Goal: Task Accomplishment & Management: Use online tool/utility

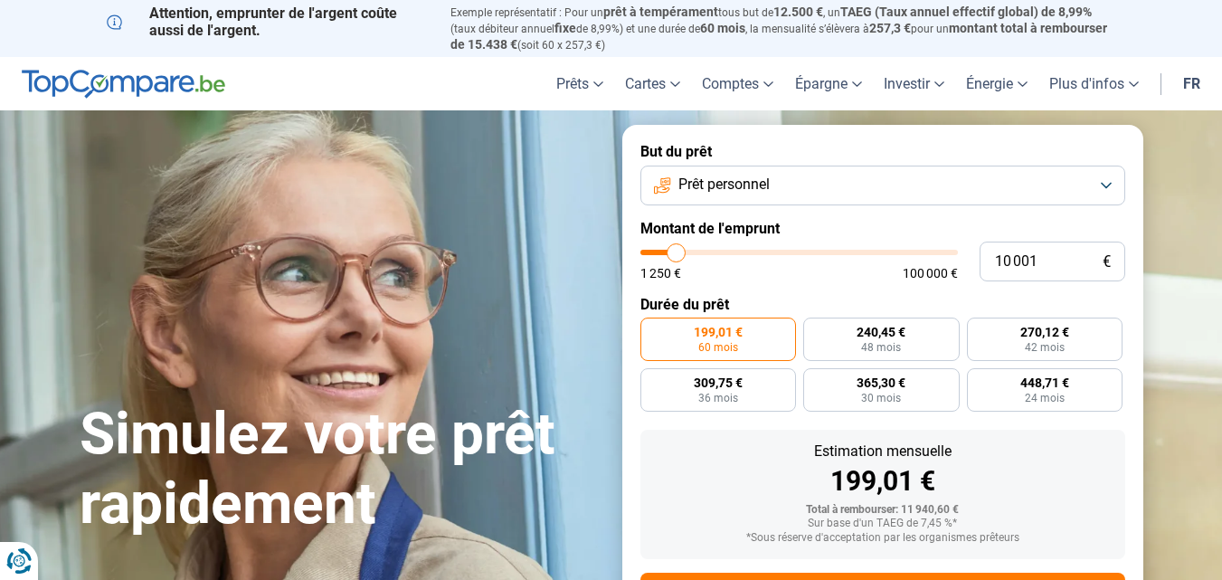
type input "28 500"
type input "28500"
click at [732, 250] on input "range" at bounding box center [798, 252] width 317 height 5
radio input "false"
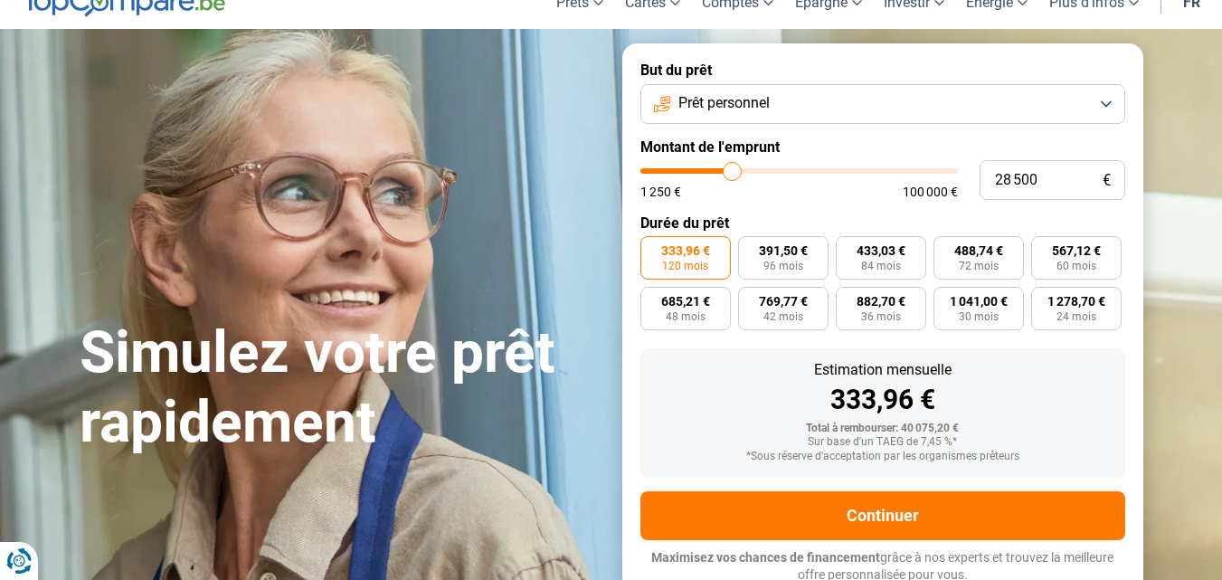
scroll to position [84, 0]
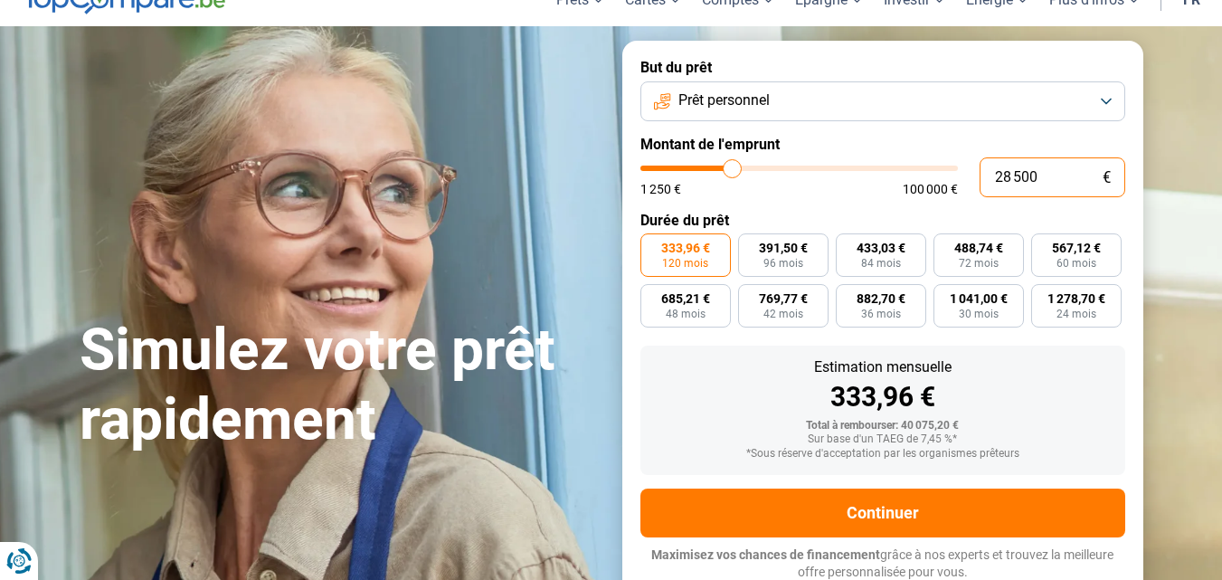
click at [992, 175] on input "28 500" at bounding box center [1052, 177] width 146 height 40
type input "8 500"
type input "8500"
type input "500"
type input "1250"
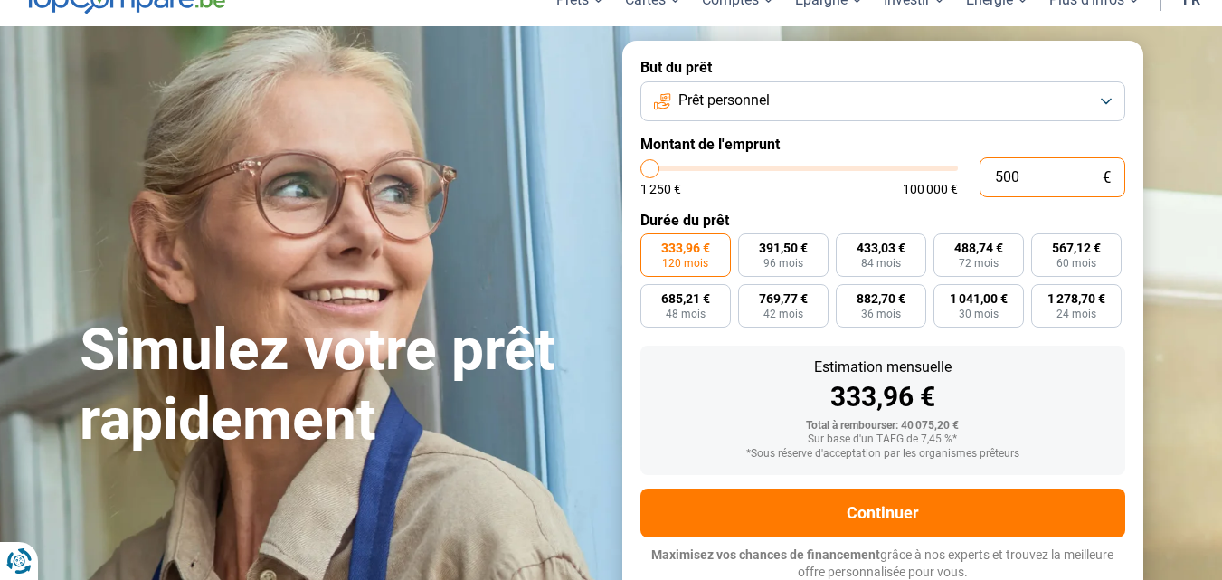
type input "1 250"
type input "1250"
radio input "true"
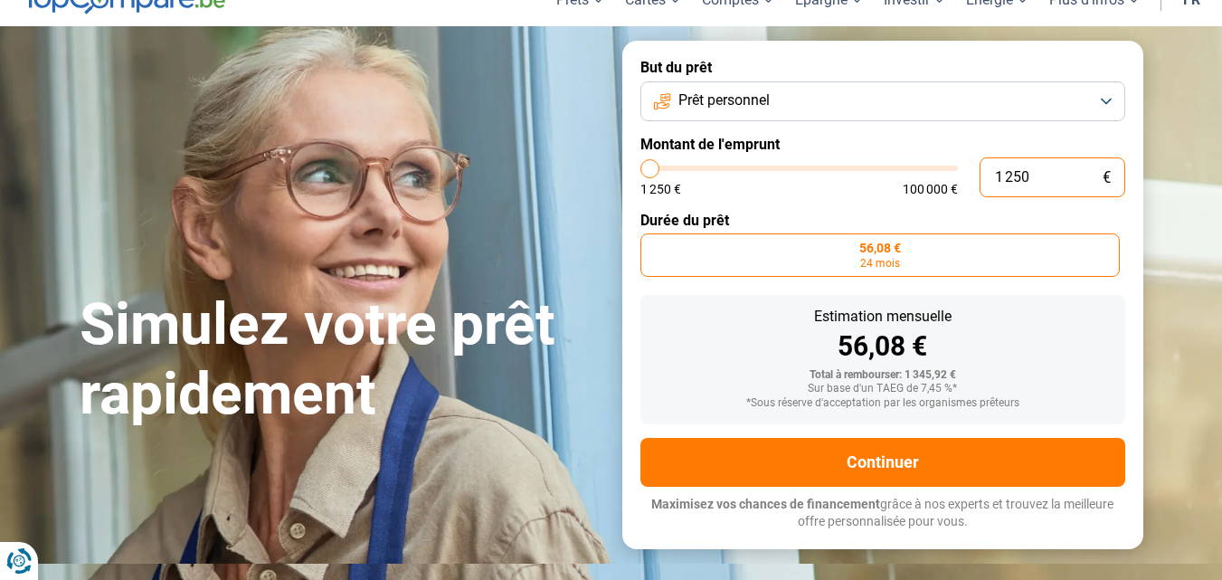
scroll to position [33, 0]
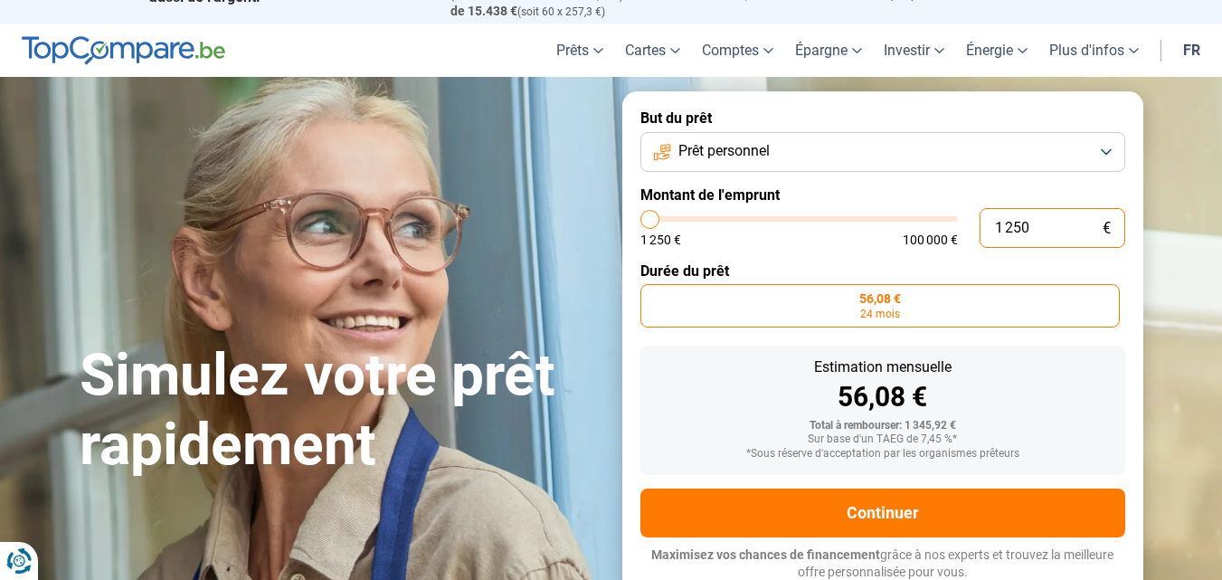
type input "250"
type input "1250"
type input "1 250"
type input "1250"
type input "12 500"
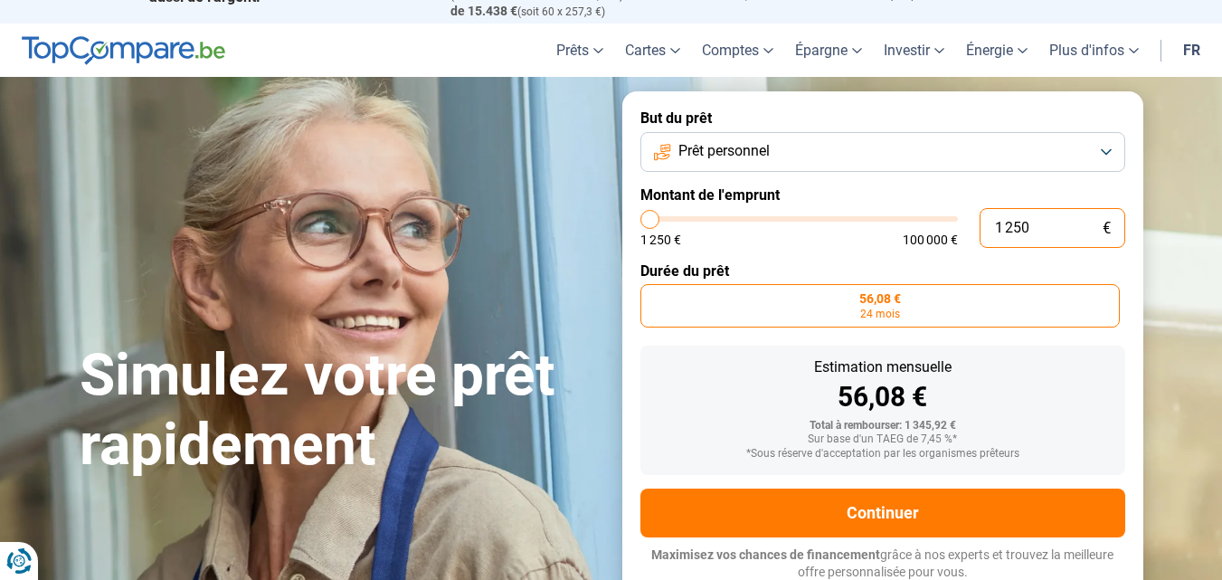
type input "12500"
radio input "false"
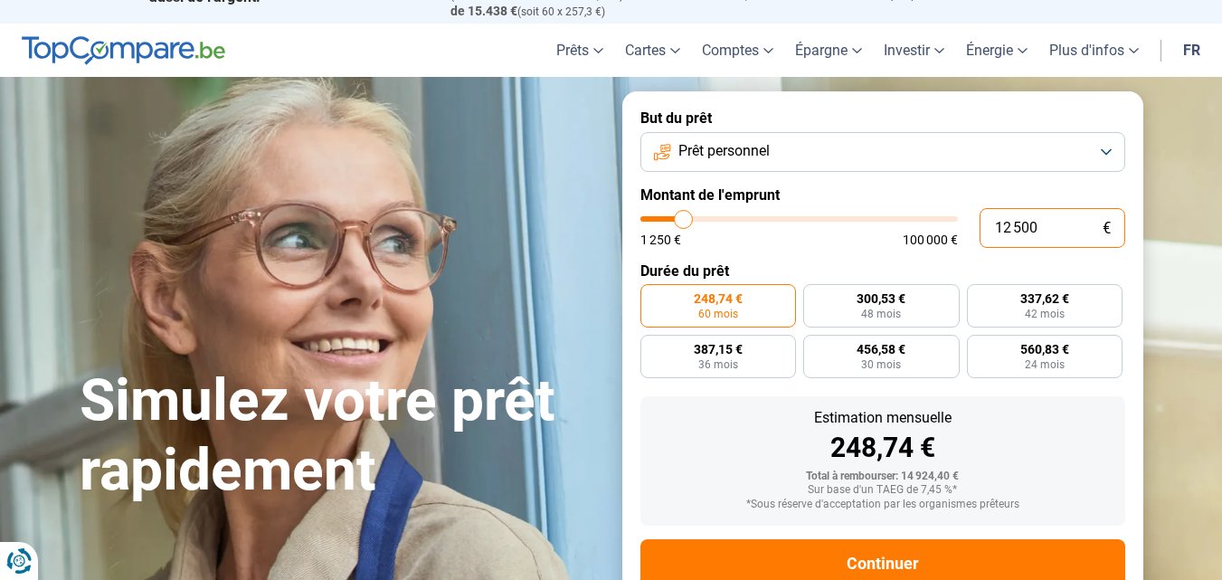
scroll to position [84, 0]
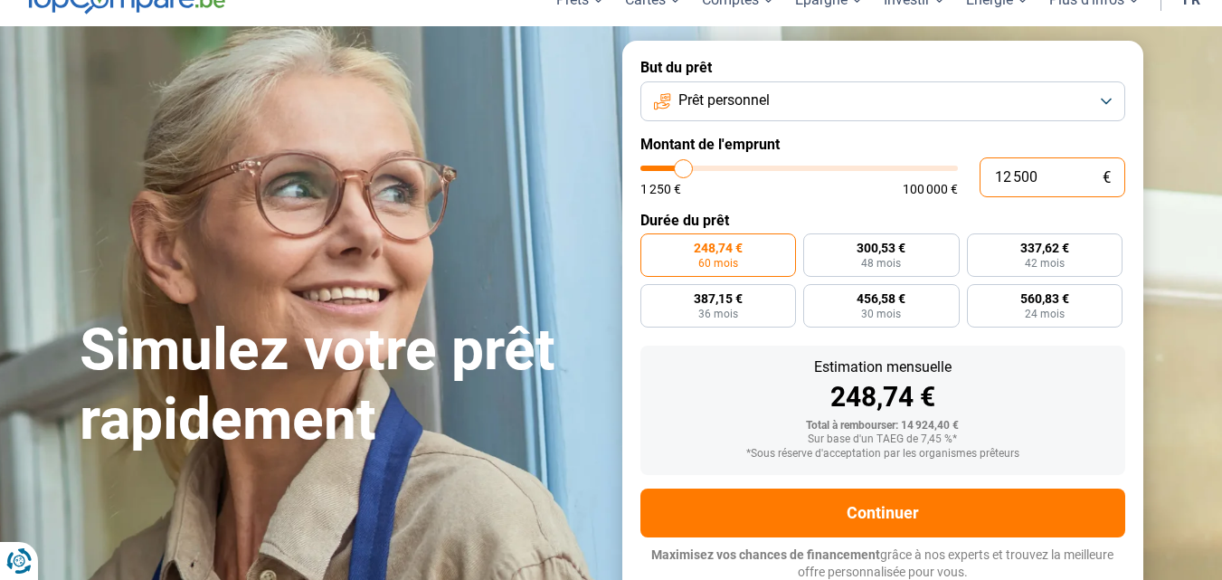
type input "2 500"
type input "2500"
radio input "true"
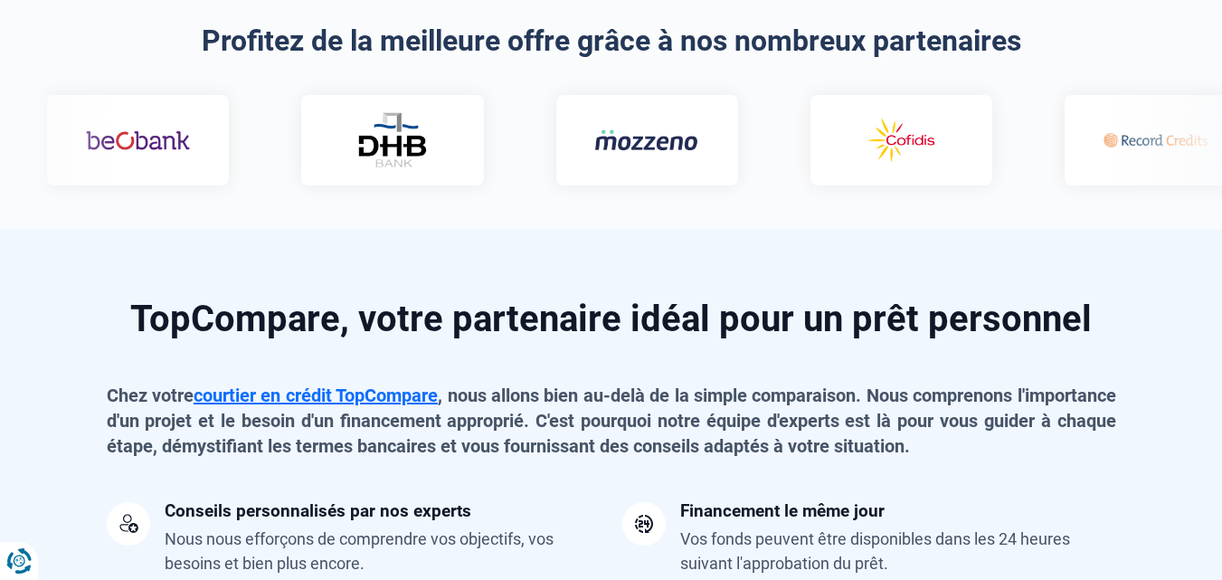
scroll to position [1263, 0]
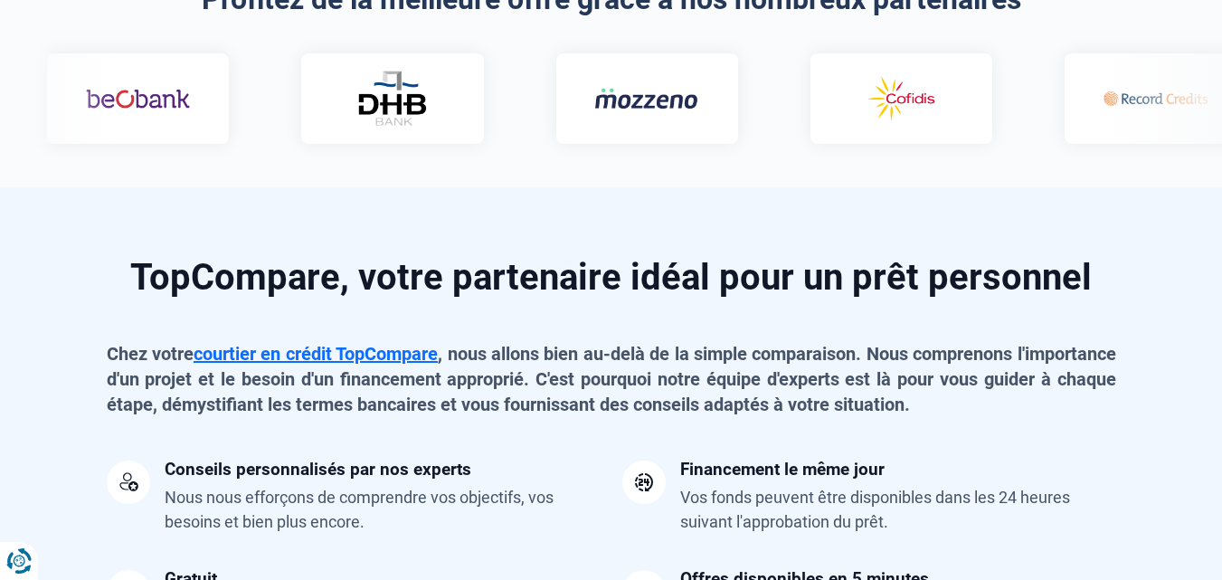
type input "2 500"
